Goal: Transaction & Acquisition: Subscribe to service/newsletter

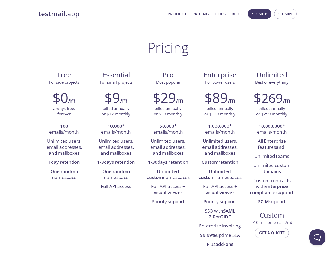
click at [260, 14] on span "Signup" at bounding box center [260, 13] width 15 height 7
click at [286, 14] on span "Signin" at bounding box center [286, 13] width 14 height 7
click at [64, 129] on li "100 emails/month" at bounding box center [64, 129] width 44 height 15
click at [64, 147] on li "Unlimited users, email addresses, and mailboxes" at bounding box center [64, 147] width 44 height 21
click at [64, 162] on li "1 day retention" at bounding box center [64, 162] width 44 height 9
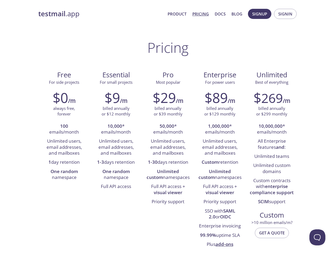
click at [64, 174] on li "One random namespace" at bounding box center [64, 174] width 44 height 15
click at [116, 129] on li "10,000 * emails/month" at bounding box center [116, 129] width 44 height 15
click at [116, 147] on li "Unlimited users, email addresses, and mailboxes" at bounding box center [116, 147] width 44 height 21
click at [116, 162] on li "1-3 days retention" at bounding box center [116, 162] width 44 height 9
click at [116, 174] on li "One random namespace" at bounding box center [116, 174] width 44 height 15
